Goal: Book appointment/travel/reservation

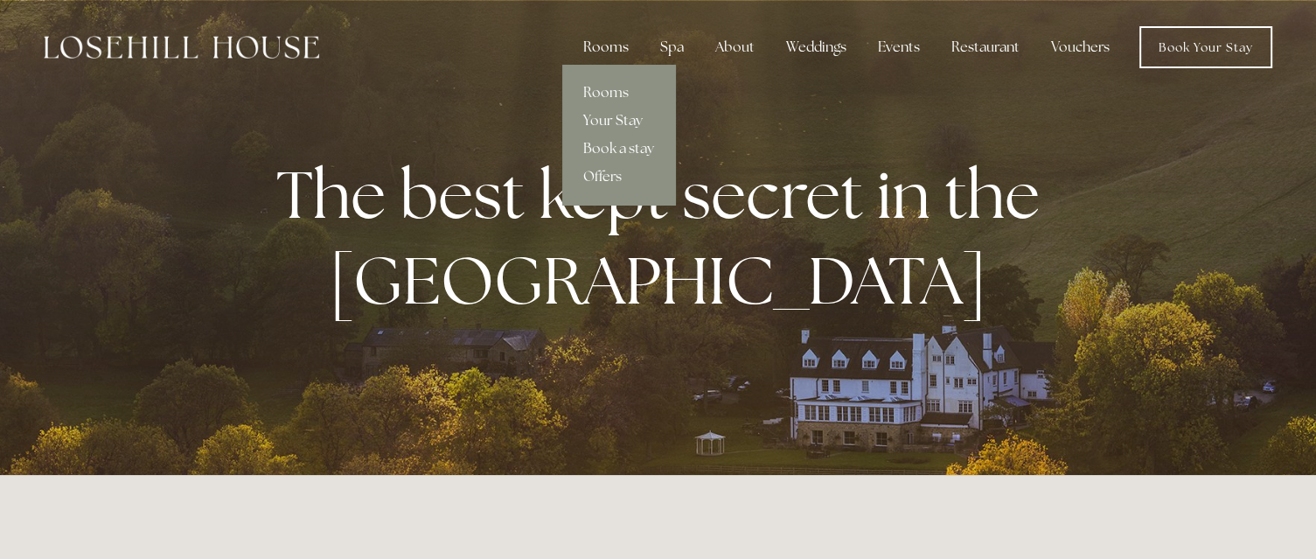
click at [620, 46] on div "Rooms" at bounding box center [605, 47] width 73 height 35
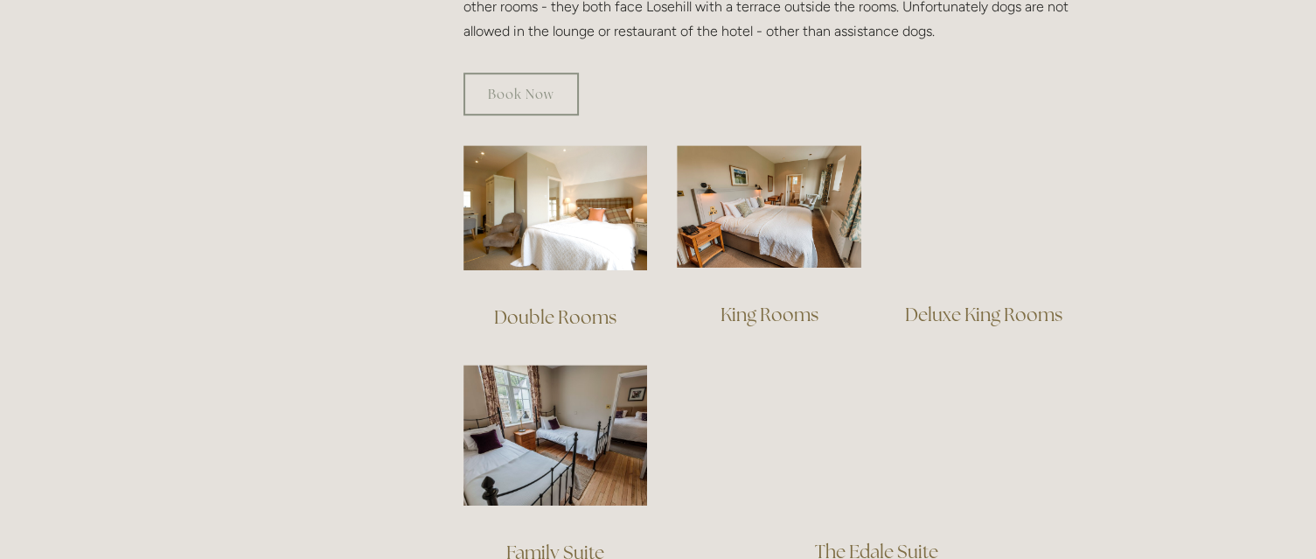
scroll to position [1224, 0]
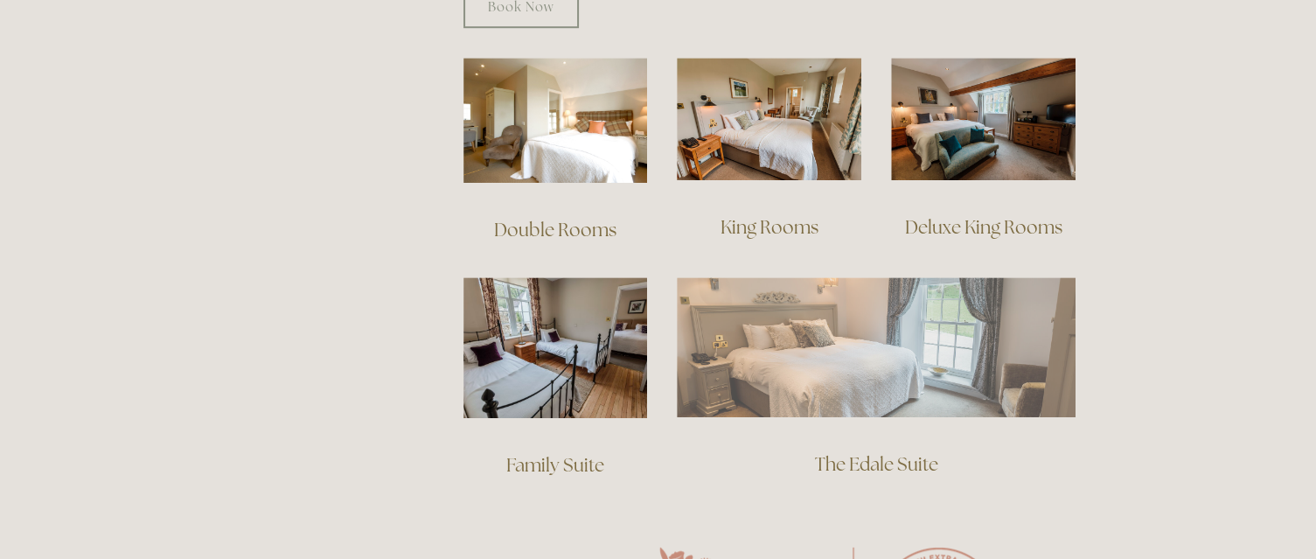
click at [853, 324] on img at bounding box center [876, 347] width 399 height 140
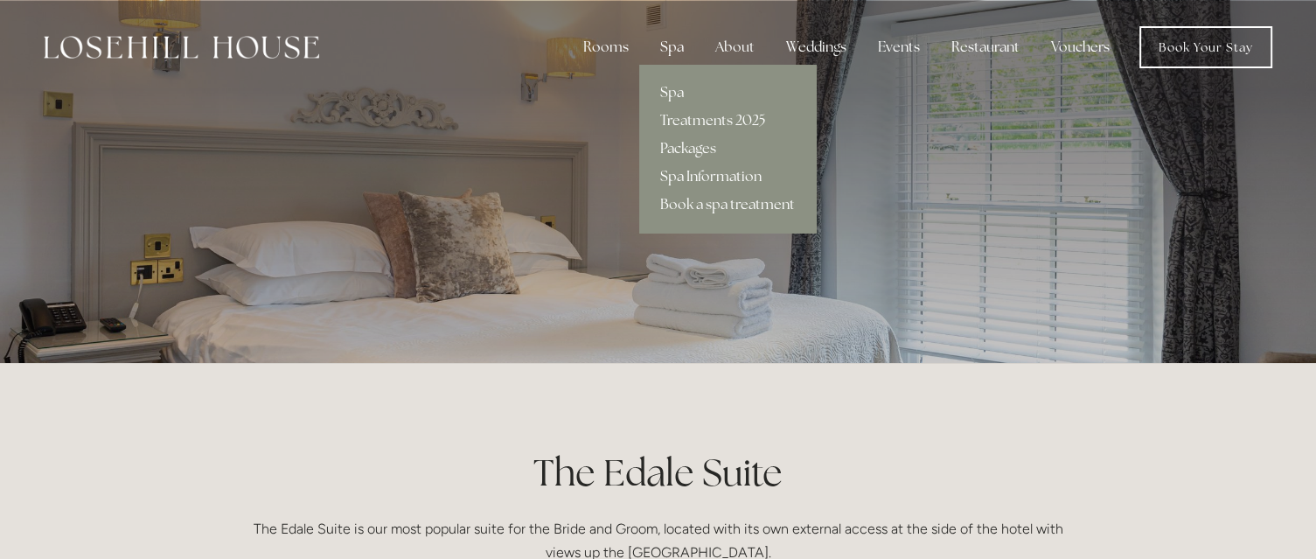
click at [680, 53] on div "Spa" at bounding box center [672, 47] width 52 height 35
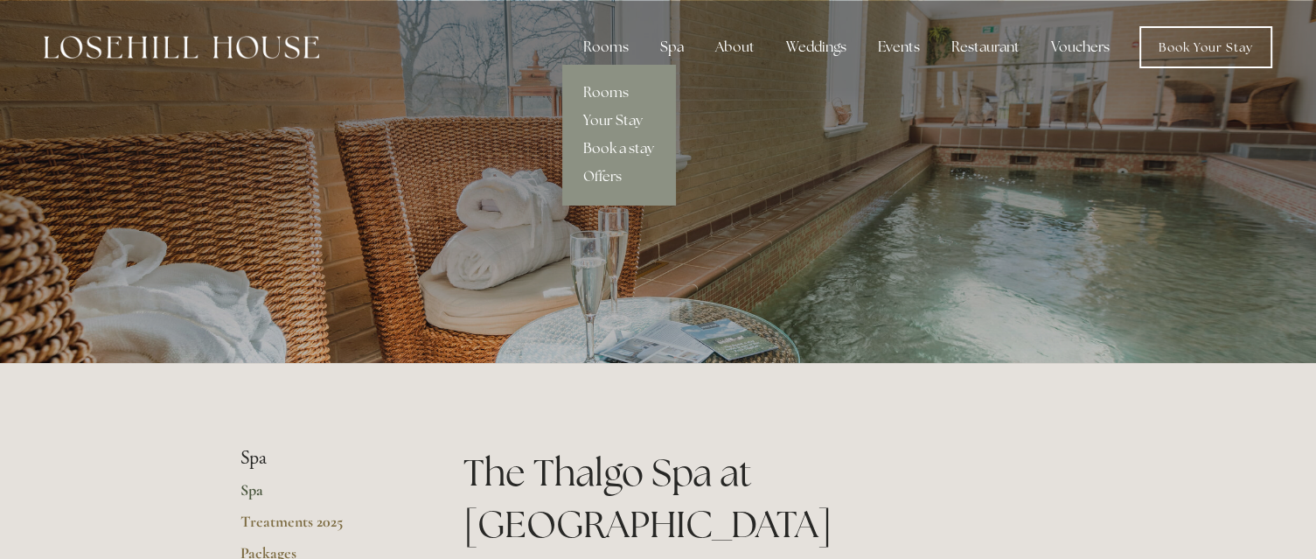
click at [617, 147] on link "Book a stay" at bounding box center [618, 149] width 113 height 28
